Goal: Book appointment/travel/reservation

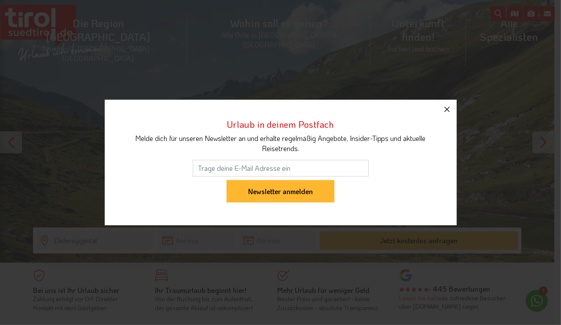
click at [443, 107] on icon "button" at bounding box center [446, 109] width 11 height 11
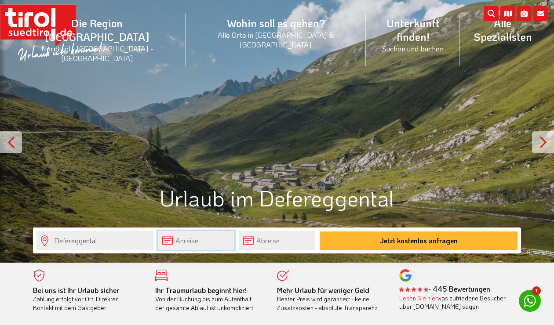
click at [171, 240] on input "text" at bounding box center [196, 240] width 77 height 19
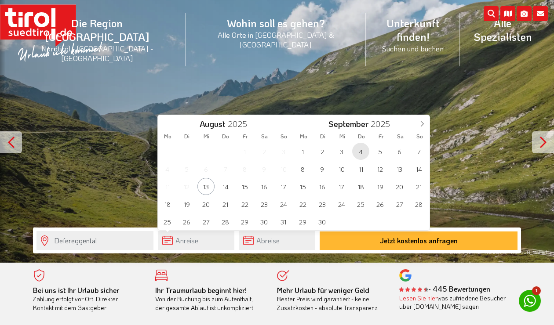
click at [362, 153] on span "4" at bounding box center [360, 151] width 17 height 17
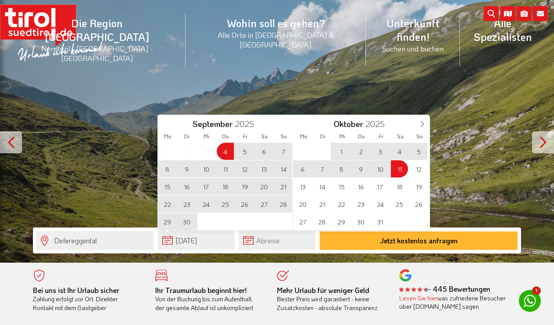
click at [400, 168] on span "11" at bounding box center [399, 168] width 17 height 17
type input "[DATE]"
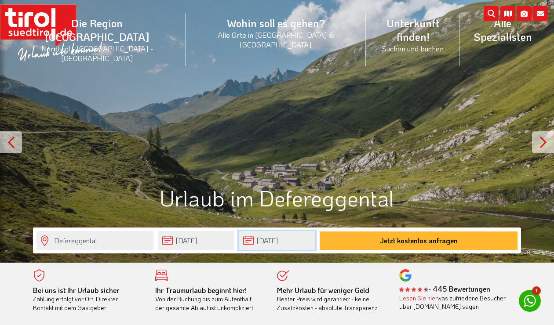
click at [273, 243] on input "[DATE]" at bounding box center [277, 240] width 77 height 19
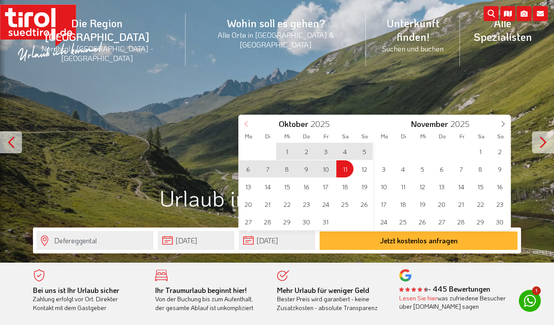
click at [247, 122] on icon at bounding box center [246, 124] width 6 height 6
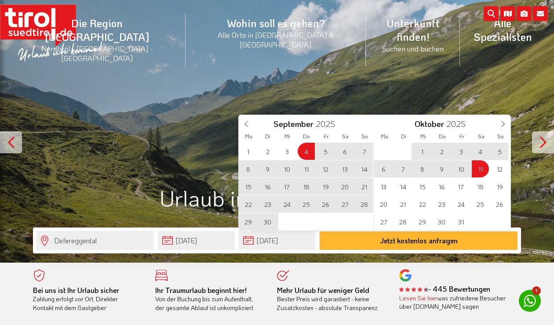
click at [344, 170] on span "13" at bounding box center [344, 168] width 17 height 17
type input "[DATE]"
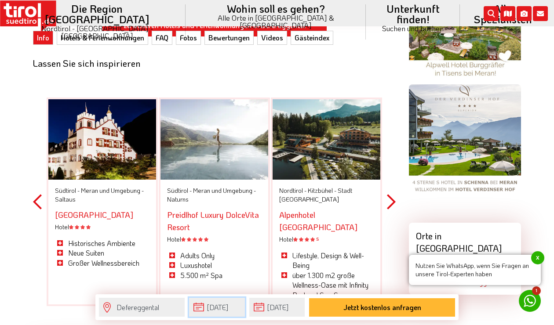
scroll to position [572, 0]
